Goal: Task Accomplishment & Management: Manage account settings

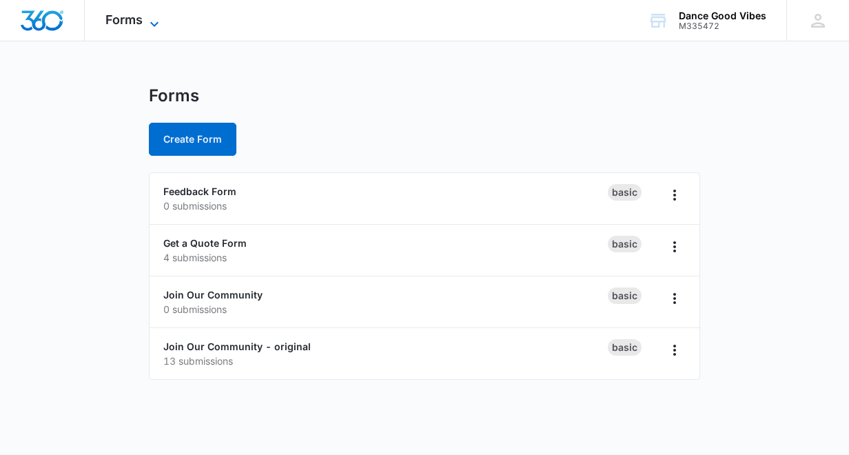
click at [135, 22] on span "Forms" at bounding box center [123, 19] width 37 height 14
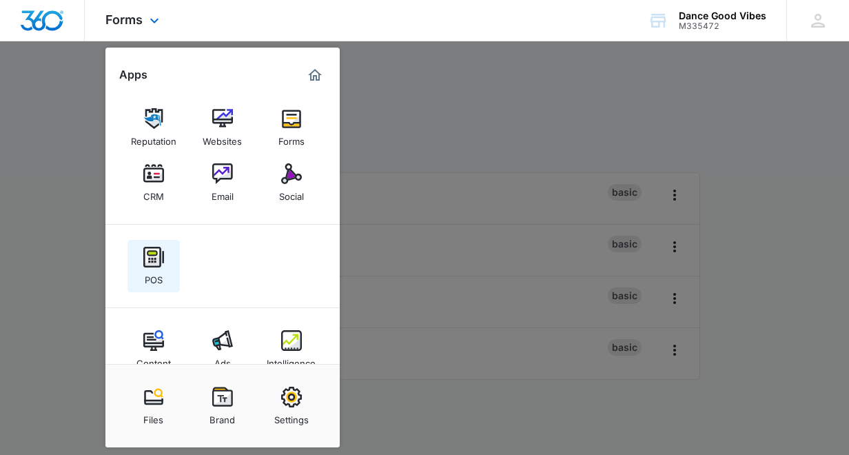
scroll to position [28, 0]
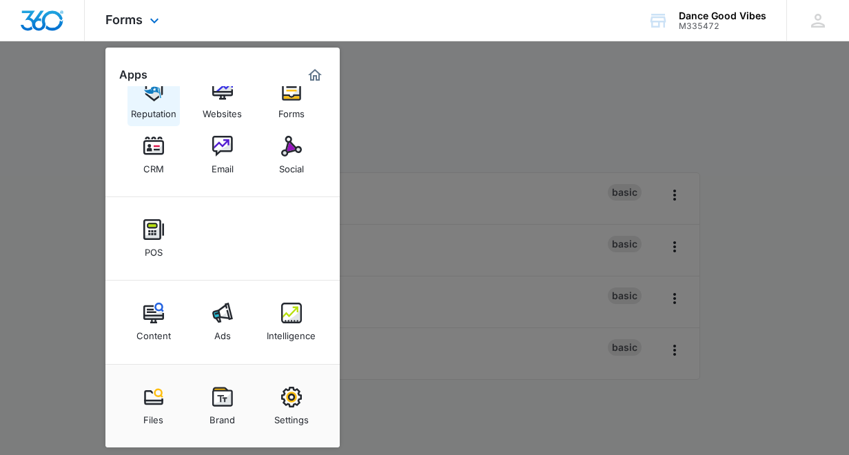
click at [156, 106] on div "Reputation" at bounding box center [153, 110] width 45 height 18
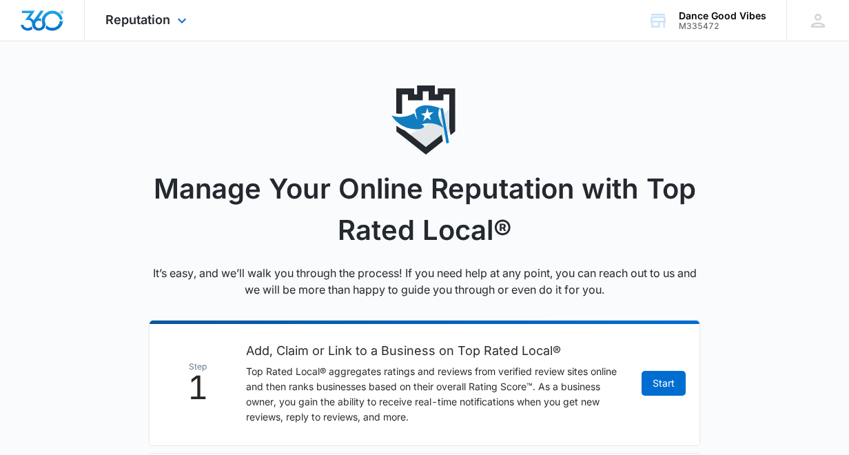
click at [172, 24] on div "Reputation Apps Reputation Websites Forms CRM Email Social POS Content Ads Inte…" at bounding box center [148, 20] width 126 height 41
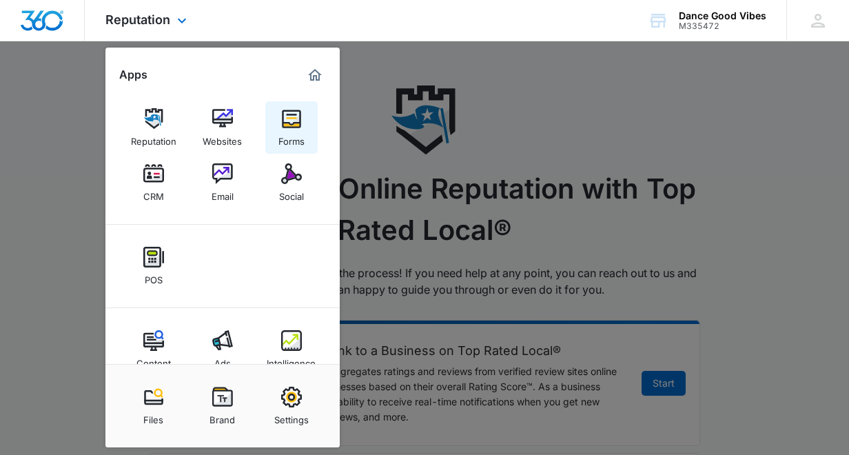
click at [292, 128] on img at bounding box center [291, 118] width 21 height 21
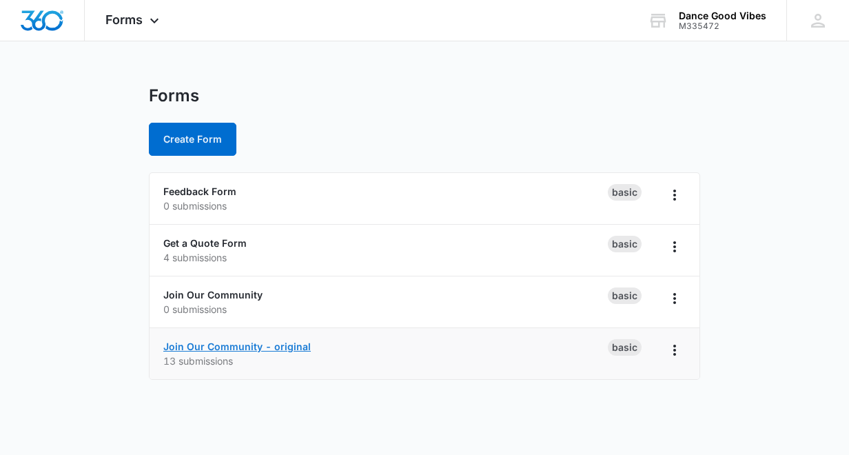
click at [222, 348] on link "Join Our Community - original" at bounding box center [237, 347] width 148 height 12
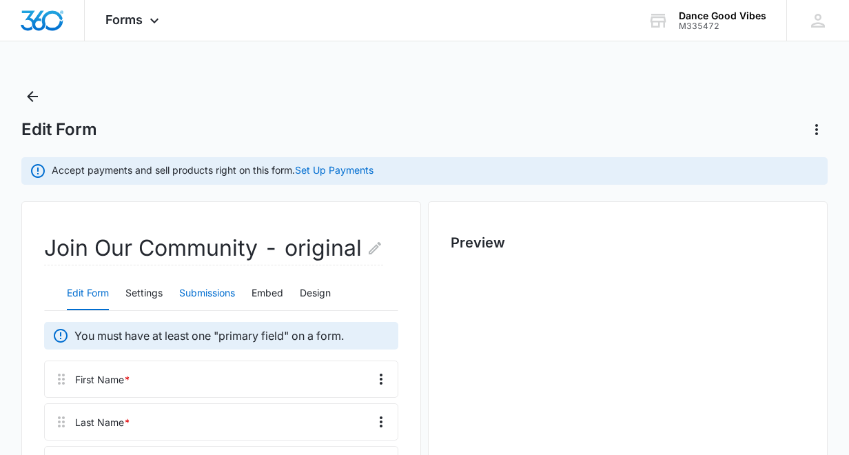
click at [225, 293] on button "Submissions" at bounding box center [207, 293] width 56 height 33
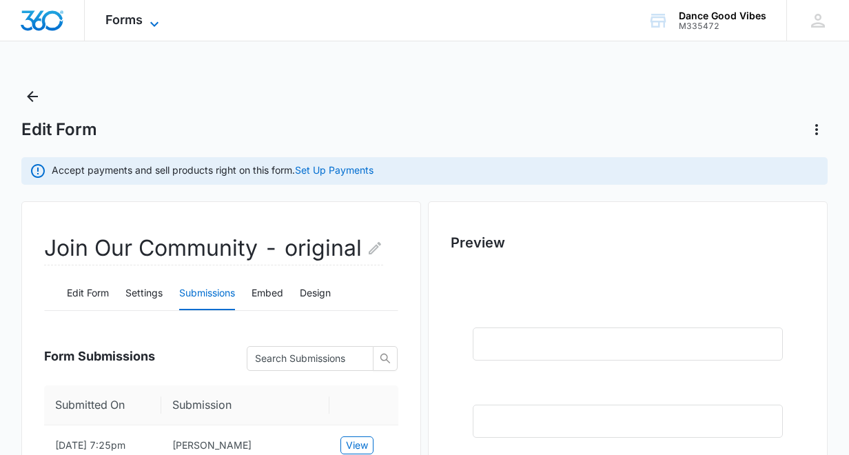
click at [156, 21] on icon at bounding box center [154, 24] width 17 height 17
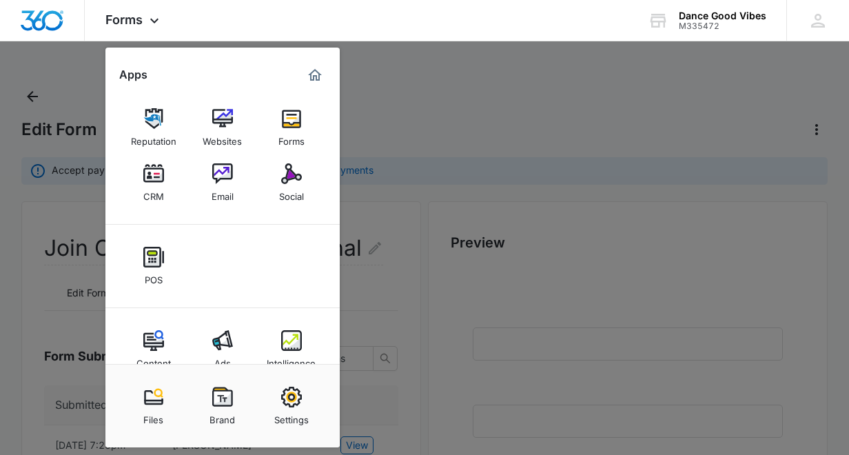
click at [82, 81] on div at bounding box center [424, 227] width 849 height 455
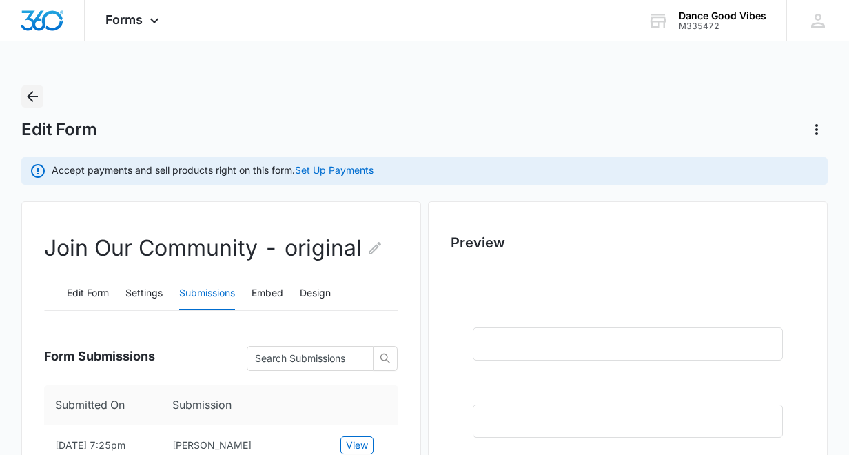
click at [34, 97] on icon "Back" at bounding box center [32, 96] width 17 height 17
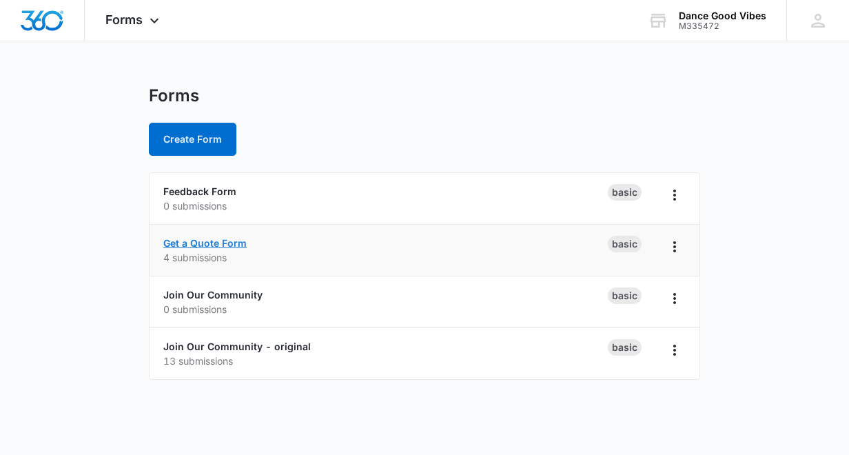
click at [230, 245] on link "Get a Quote Form" at bounding box center [204, 243] width 83 height 12
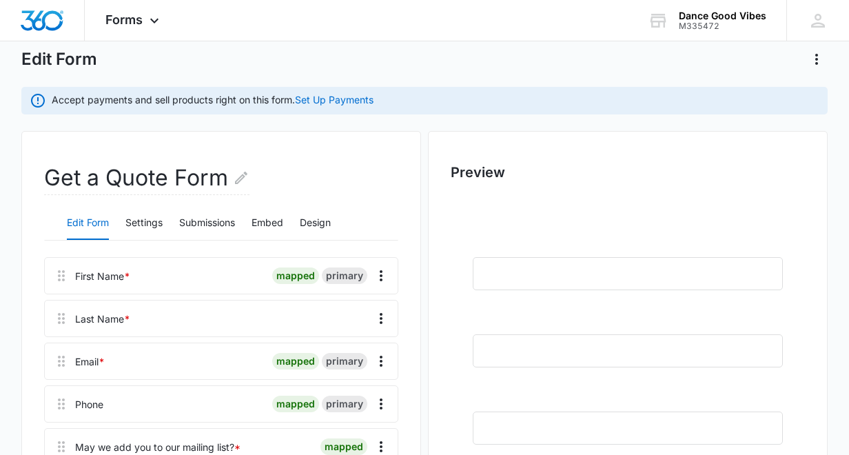
scroll to position [94, 0]
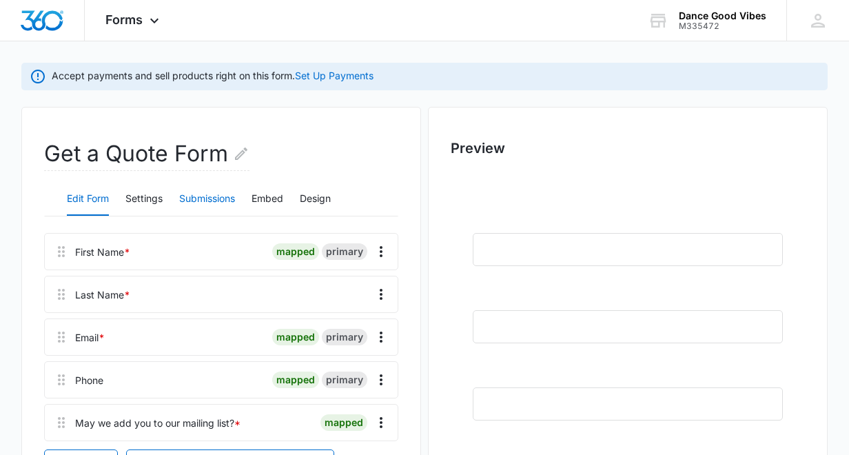
click at [219, 199] on button "Submissions" at bounding box center [207, 199] width 56 height 33
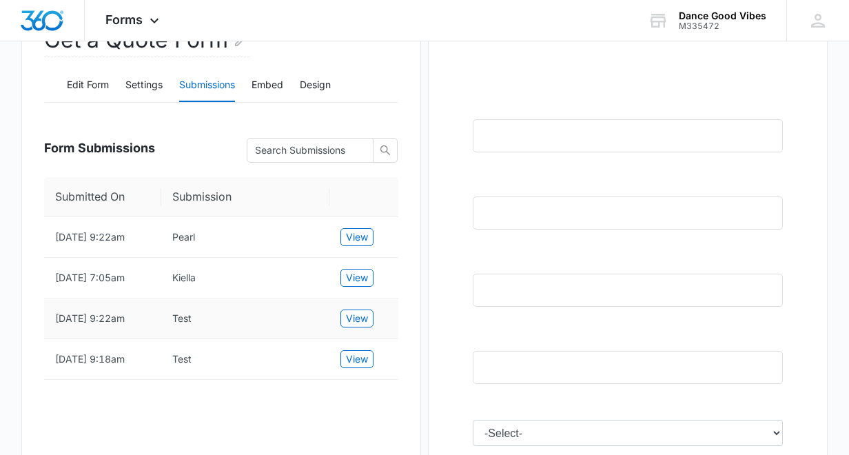
scroll to position [225, 0]
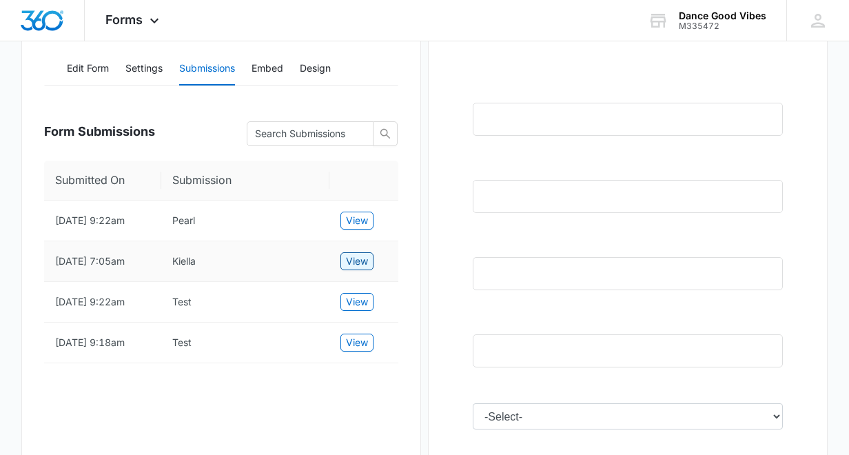
click at [353, 261] on span "View" at bounding box center [357, 261] width 22 height 15
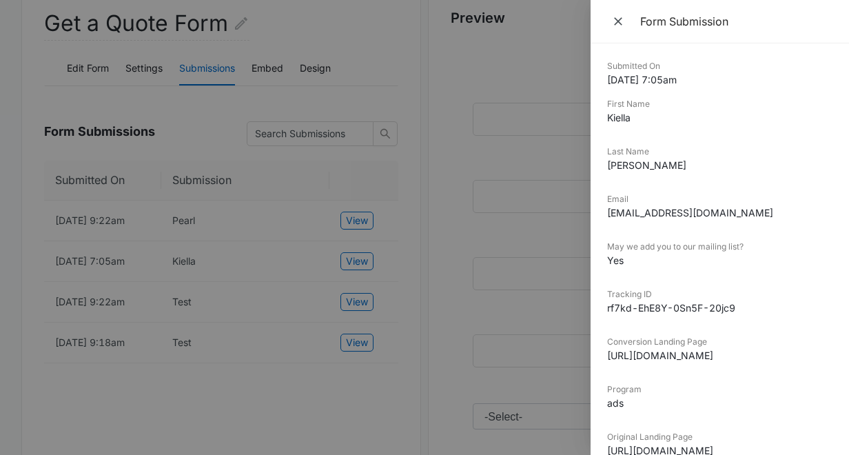
click at [360, 218] on div at bounding box center [424, 227] width 849 height 455
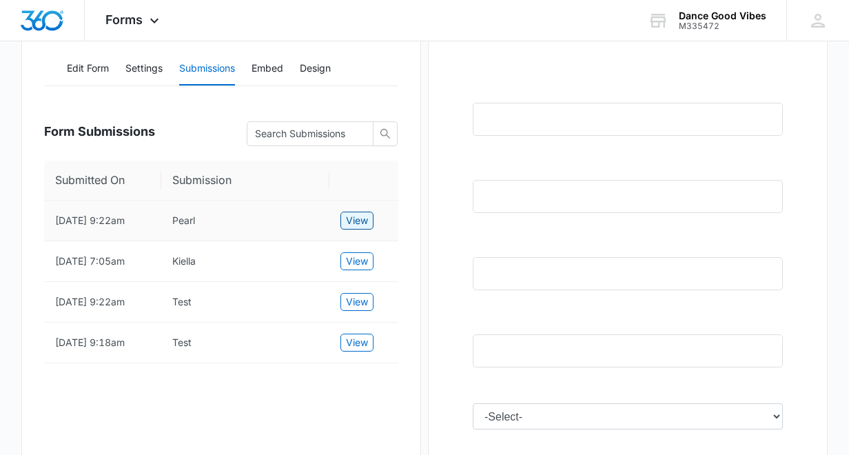
click at [360, 219] on span "View" at bounding box center [357, 220] width 22 height 15
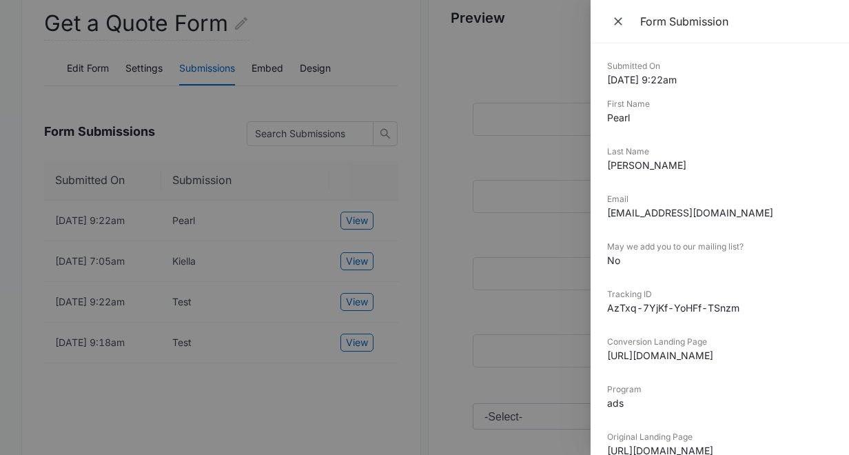
click at [382, 63] on div at bounding box center [424, 227] width 849 height 455
